Goal: Information Seeking & Learning: Learn about a topic

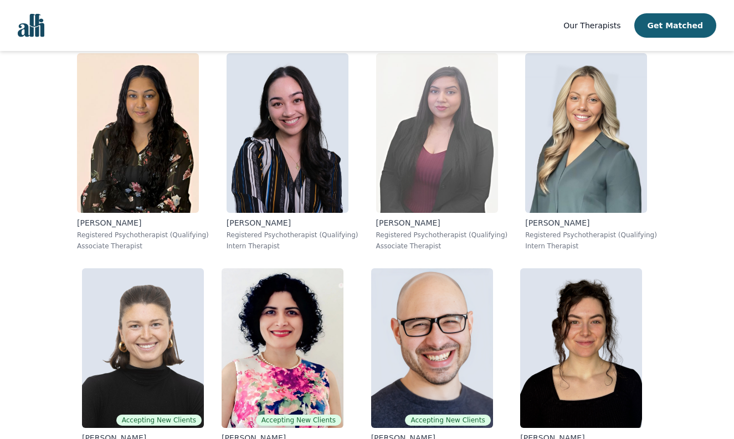
scroll to position [1972, 0]
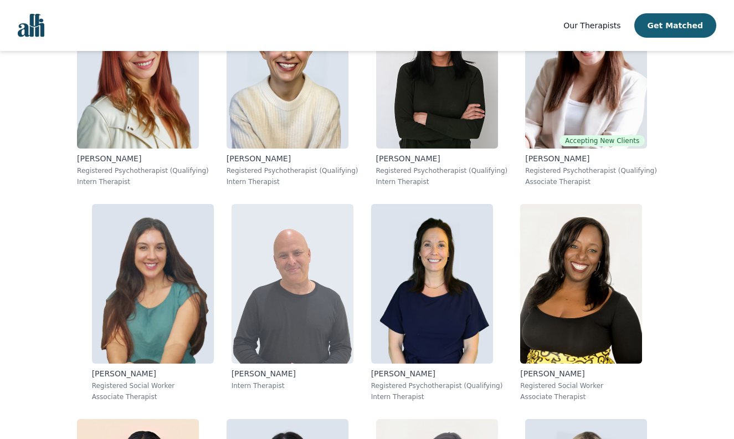
click at [318, 330] on img at bounding box center [293, 284] width 122 height 160
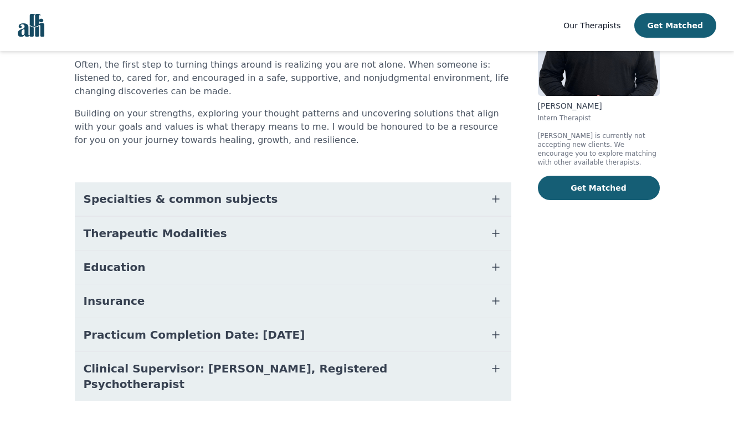
scroll to position [141, 0]
click at [161, 265] on button "Education" at bounding box center [293, 267] width 437 height 33
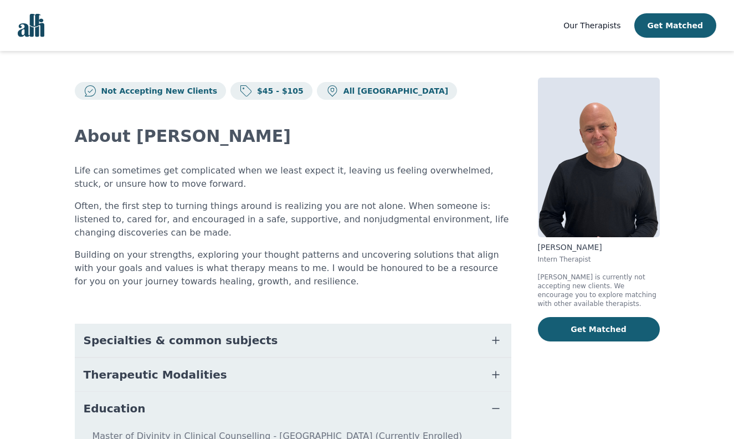
scroll to position [0, 0]
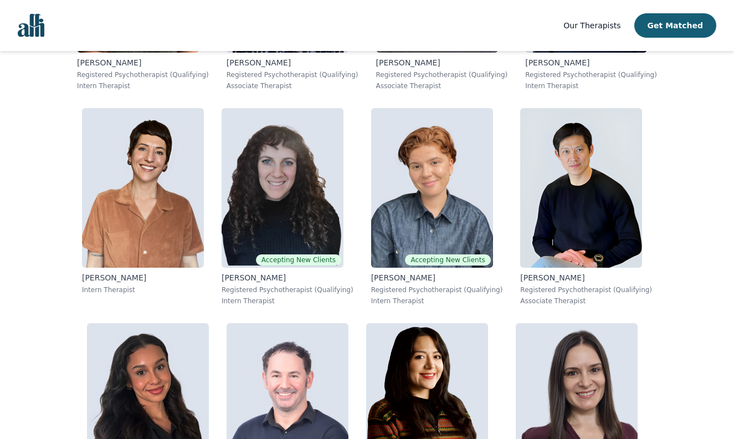
scroll to position [2562, 0]
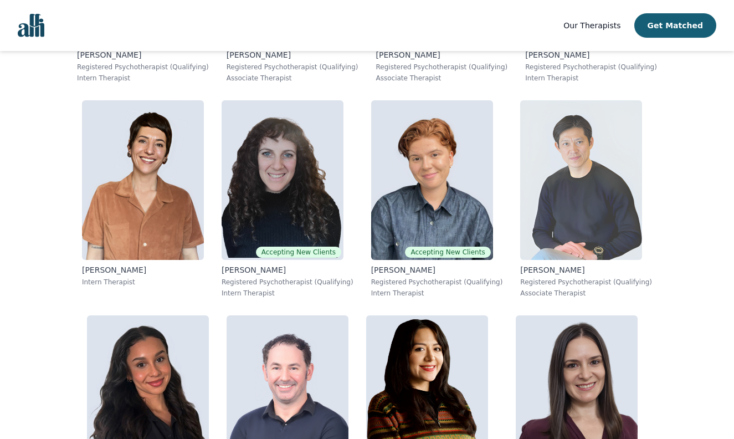
click at [595, 173] on img at bounding box center [581, 180] width 122 height 160
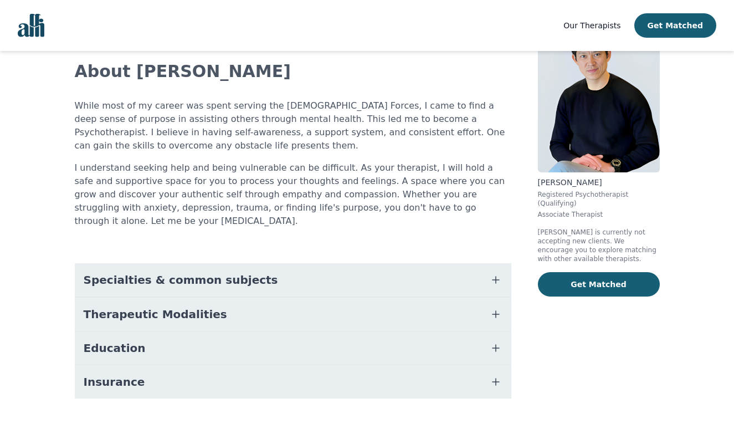
scroll to position [64, 0]
click at [381, 346] on button "Education" at bounding box center [293, 348] width 437 height 33
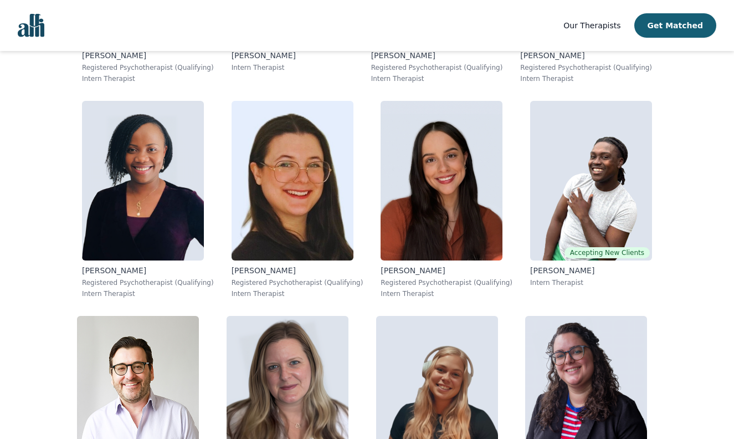
scroll to position [6868, 0]
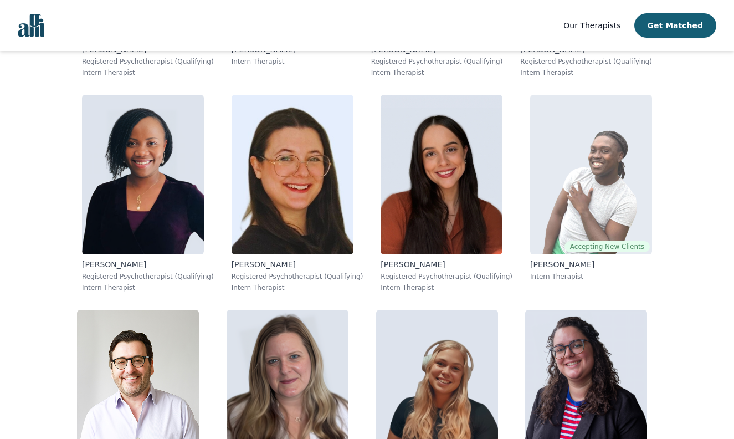
click at [560, 160] on img at bounding box center [591, 175] width 122 height 160
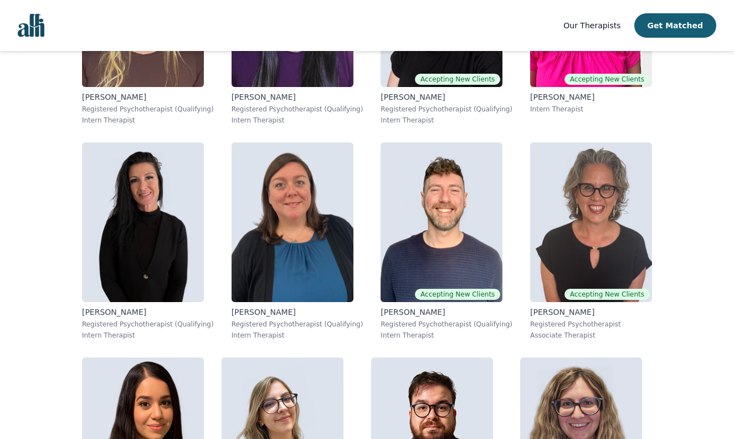
scroll to position [5960, 0]
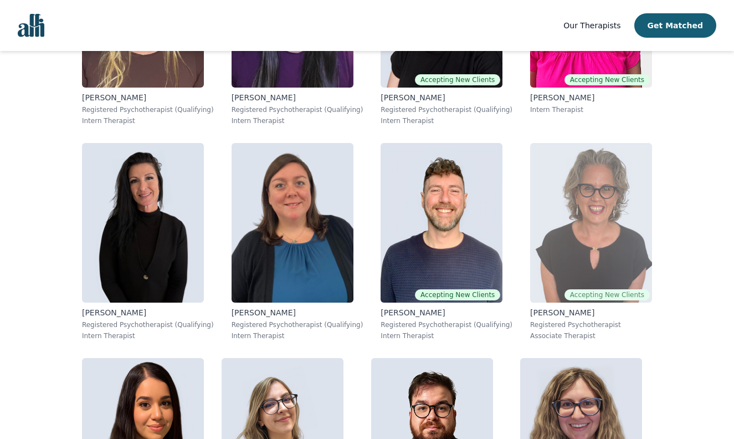
click at [584, 213] on img at bounding box center [591, 223] width 122 height 160
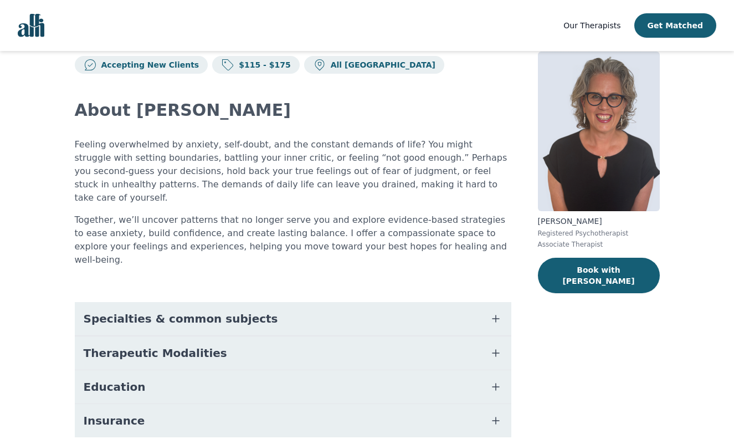
scroll to position [27, 0]
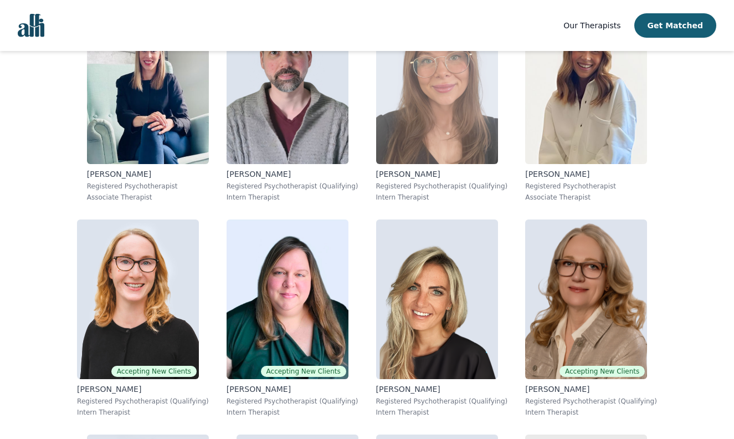
scroll to position [3732, 0]
